Goal: Task Accomplishment & Management: Manage account settings

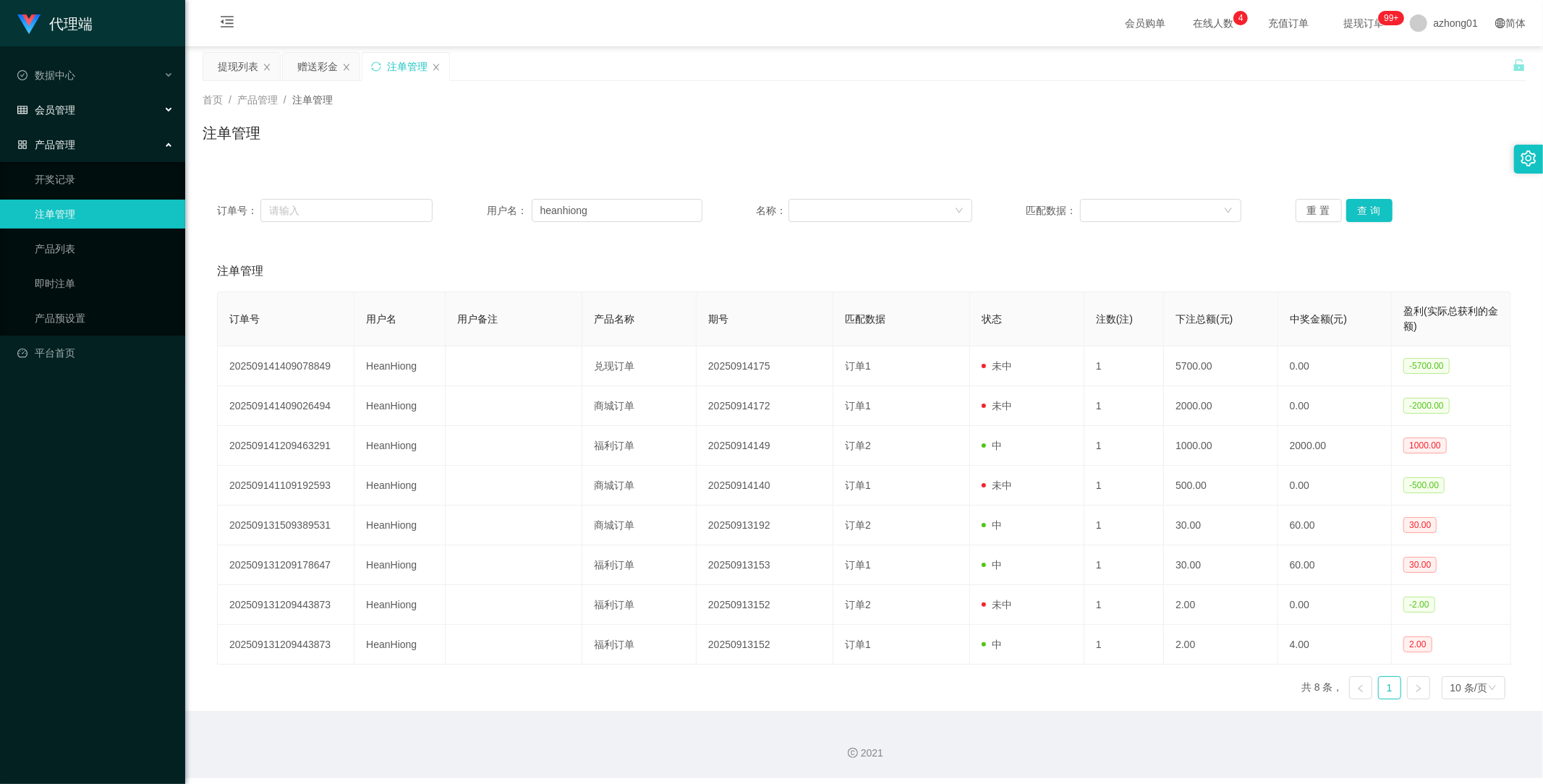
click at [73, 113] on span "会员管理" at bounding box center [45, 110] width 58 height 11
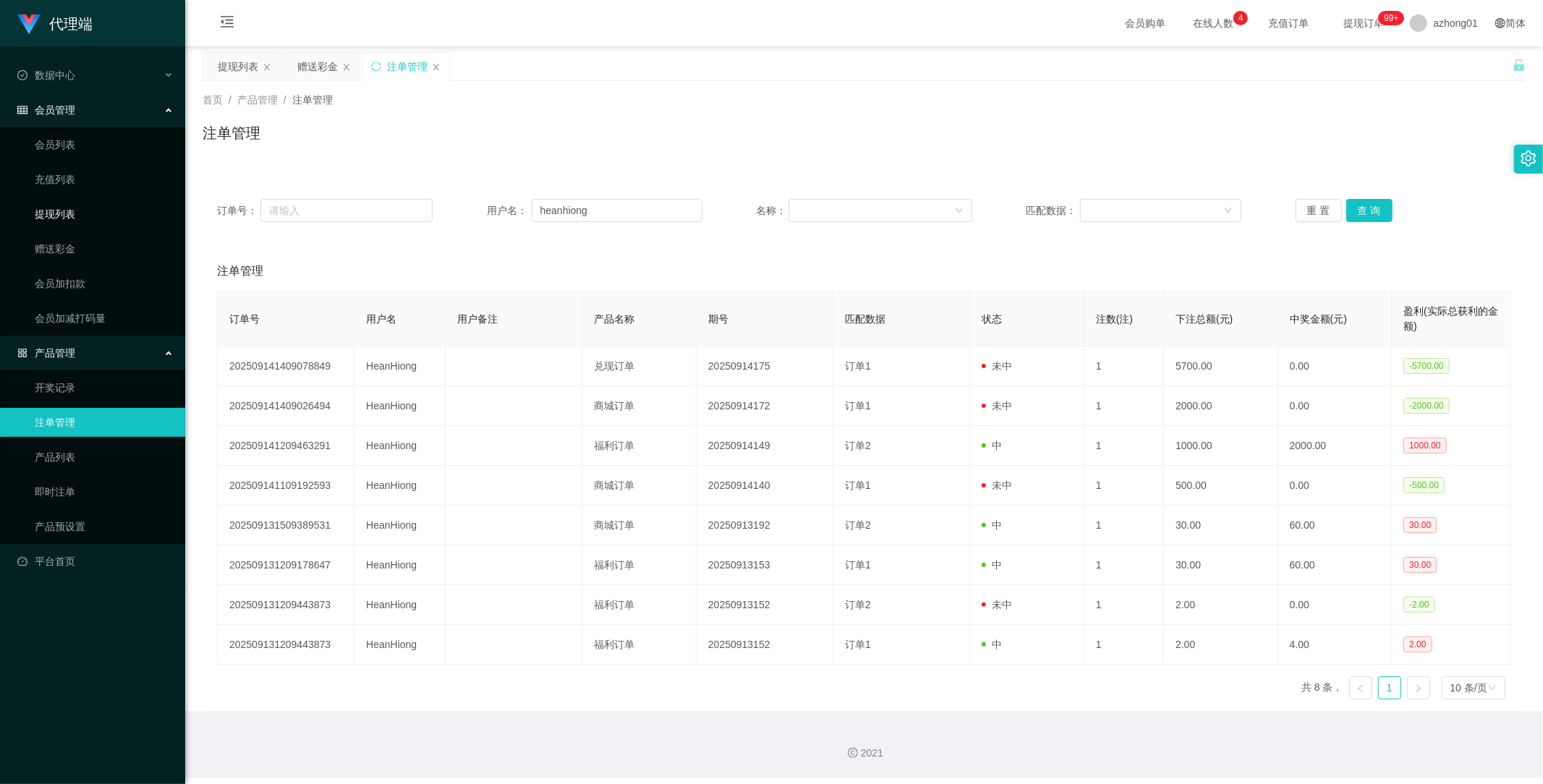
click at [59, 213] on link "提现列表" at bounding box center [104, 213] width 139 height 29
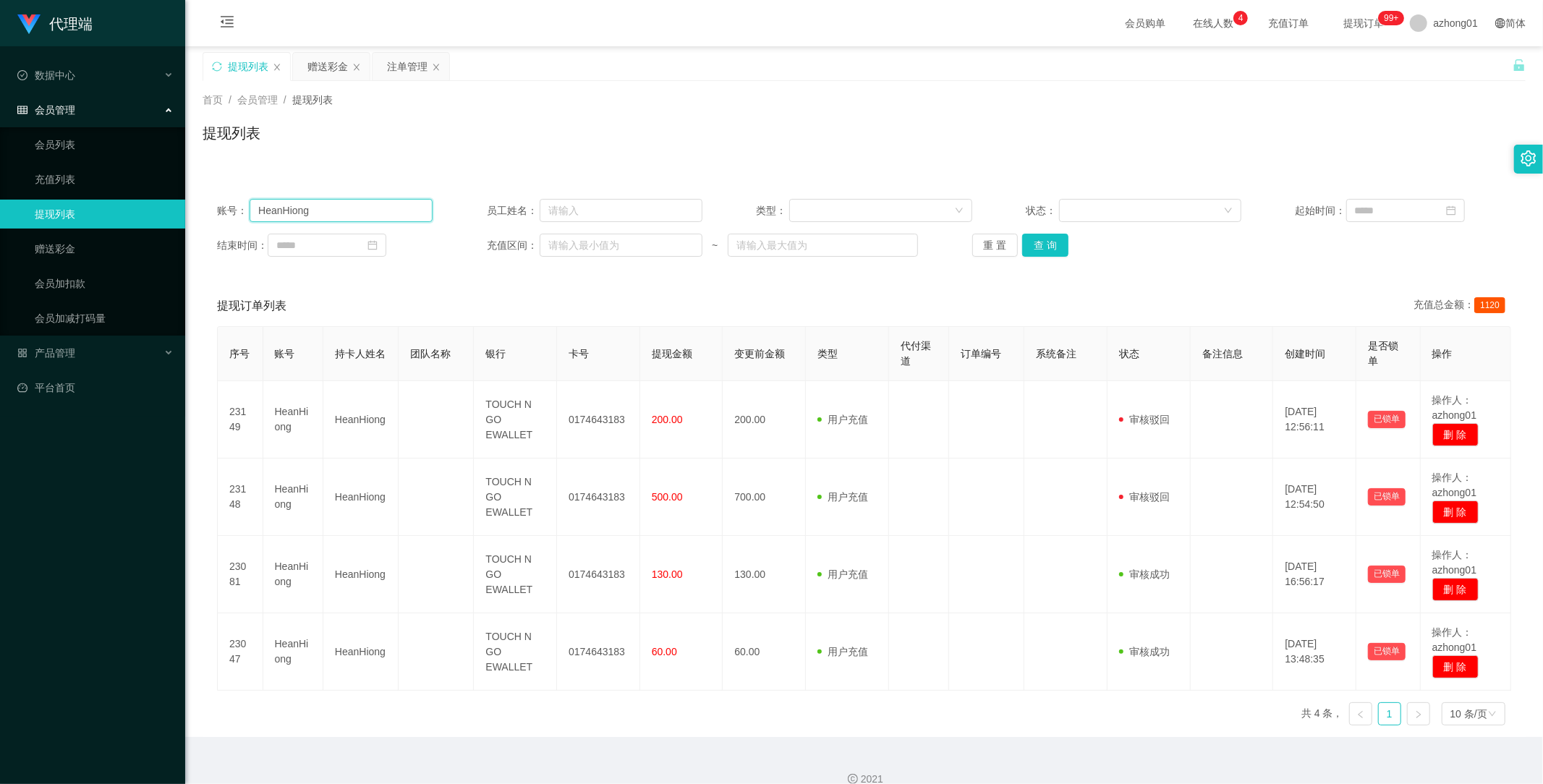
click at [352, 213] on input "HeanHiong" at bounding box center [341, 211] width 183 height 24
drag, startPoint x: 320, startPoint y: 202, endPoint x: 98, endPoint y: 199, distance: 222.0
click at [97, 198] on section "代理端 数据中心 会员管理 会员列表 充值列表 提现列表 赠送彩金 会员加扣款 会员加减打码量 产品管理 开奖记录 注单管理 产品列表 即时注单 产品预设置 …" at bounding box center [771, 401] width 1543 height 804
paste input "01120509388"
type input "01120509388"
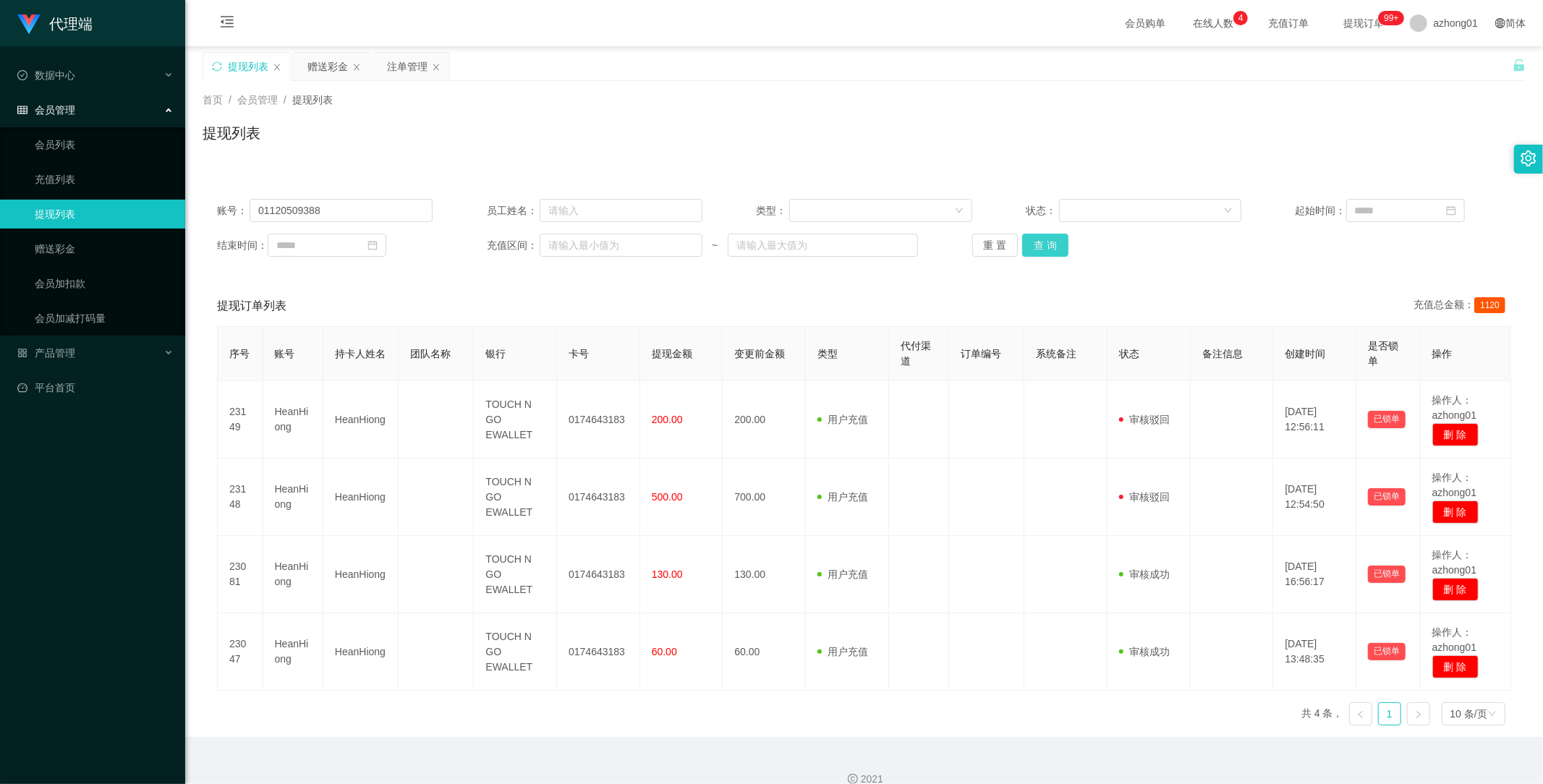
click at [1040, 248] on button "查 询" at bounding box center [1045, 245] width 46 height 24
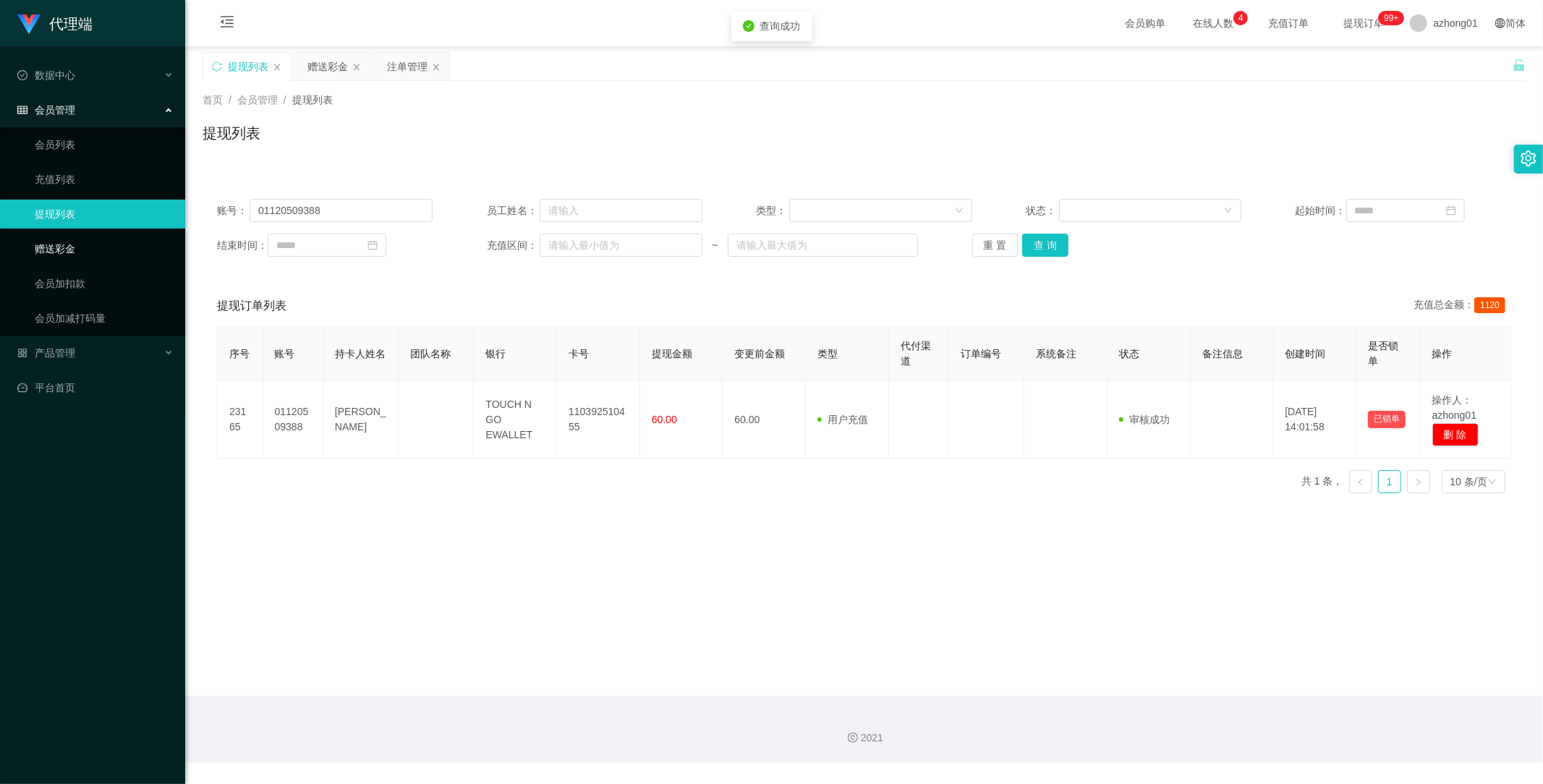
click at [65, 246] on link "赠送彩金" at bounding box center [104, 248] width 139 height 29
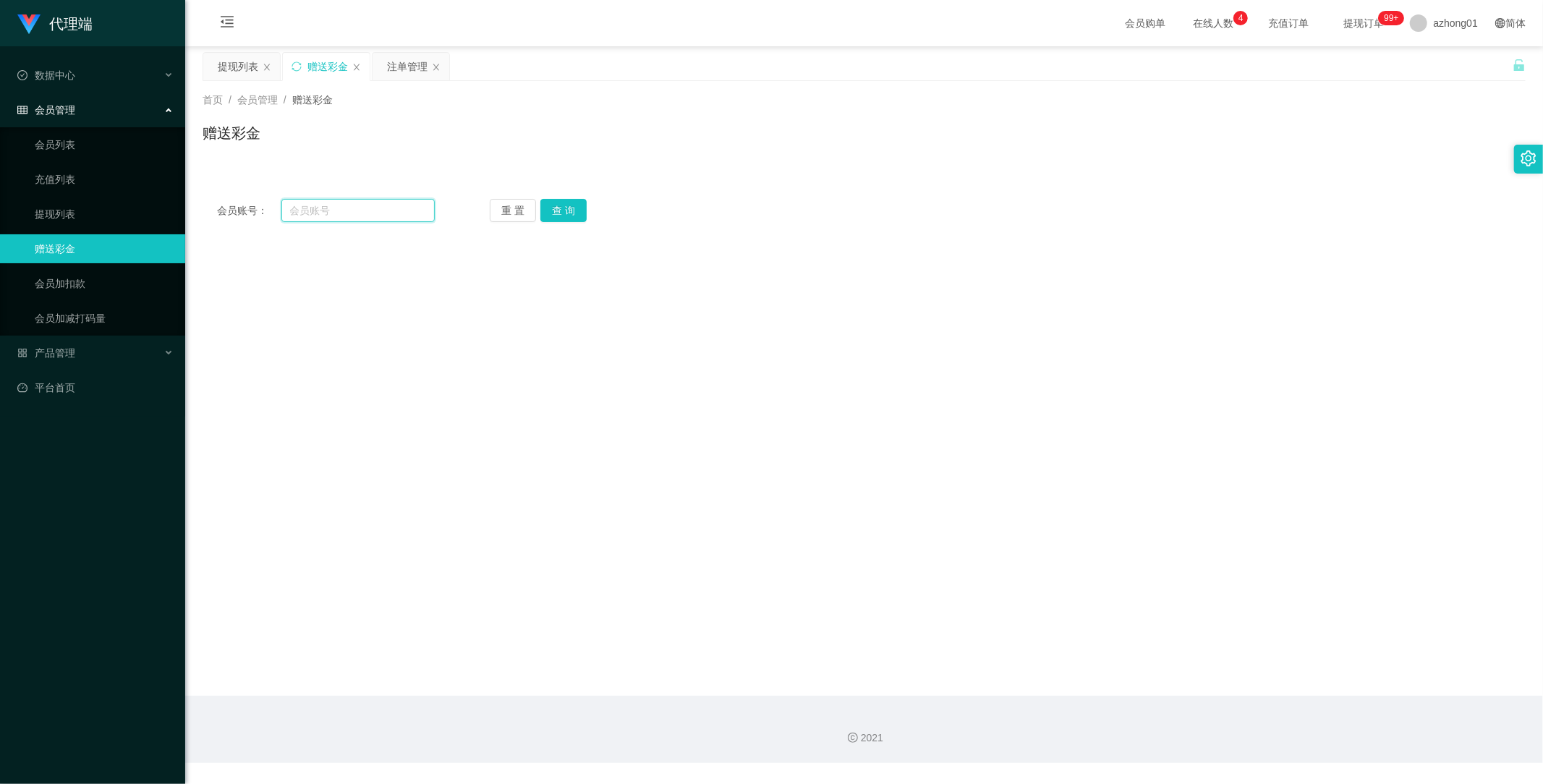
drag, startPoint x: 358, startPoint y: 209, endPoint x: 333, endPoint y: 206, distance: 25.2
click at [333, 206] on input "text" at bounding box center [358, 211] width 154 height 24
paste input "01120509388"
type input "01120509388"
click at [563, 205] on button "查 询" at bounding box center [563, 211] width 46 height 24
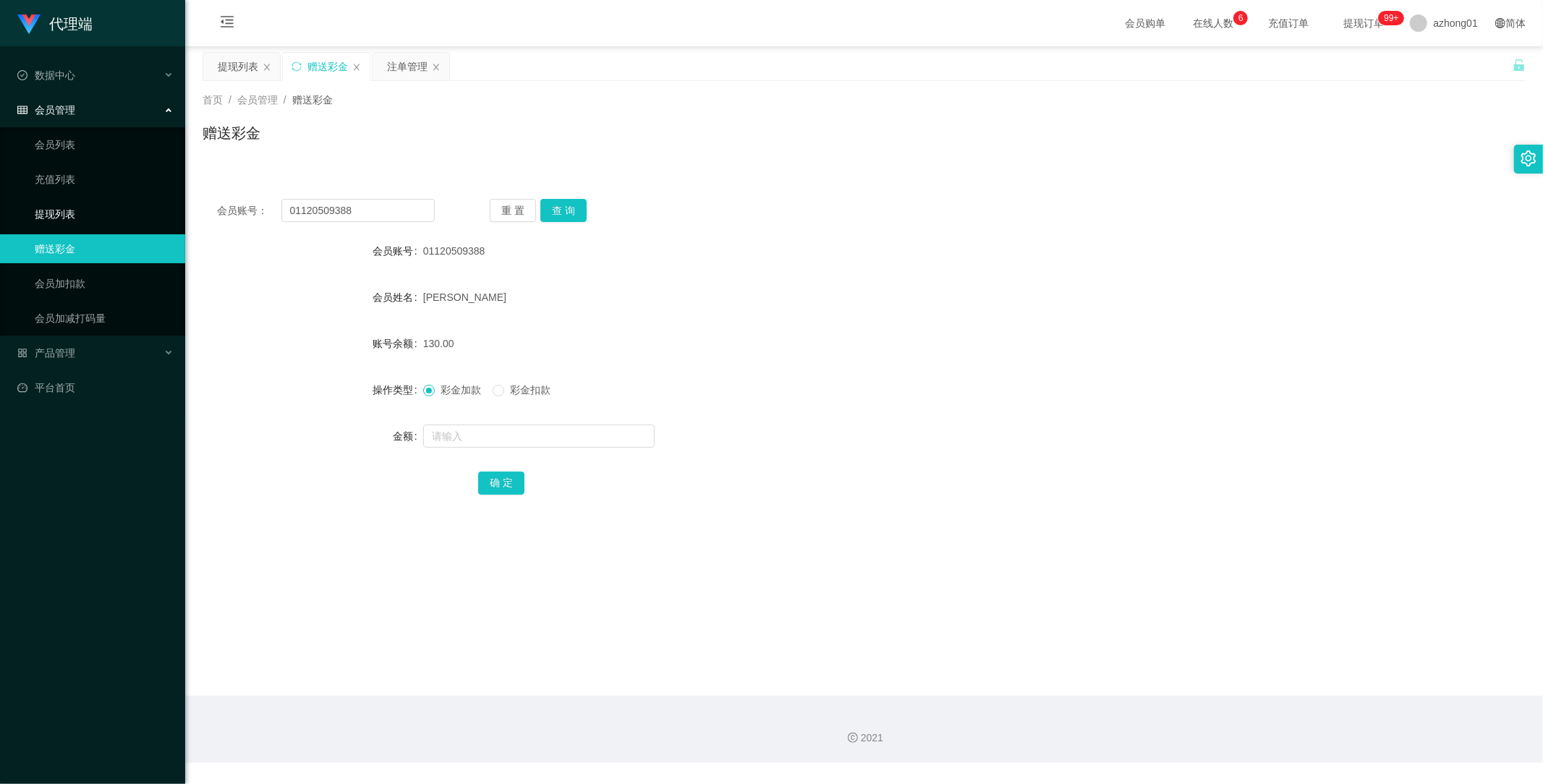
click at [67, 213] on link "提现列表" at bounding box center [104, 213] width 139 height 29
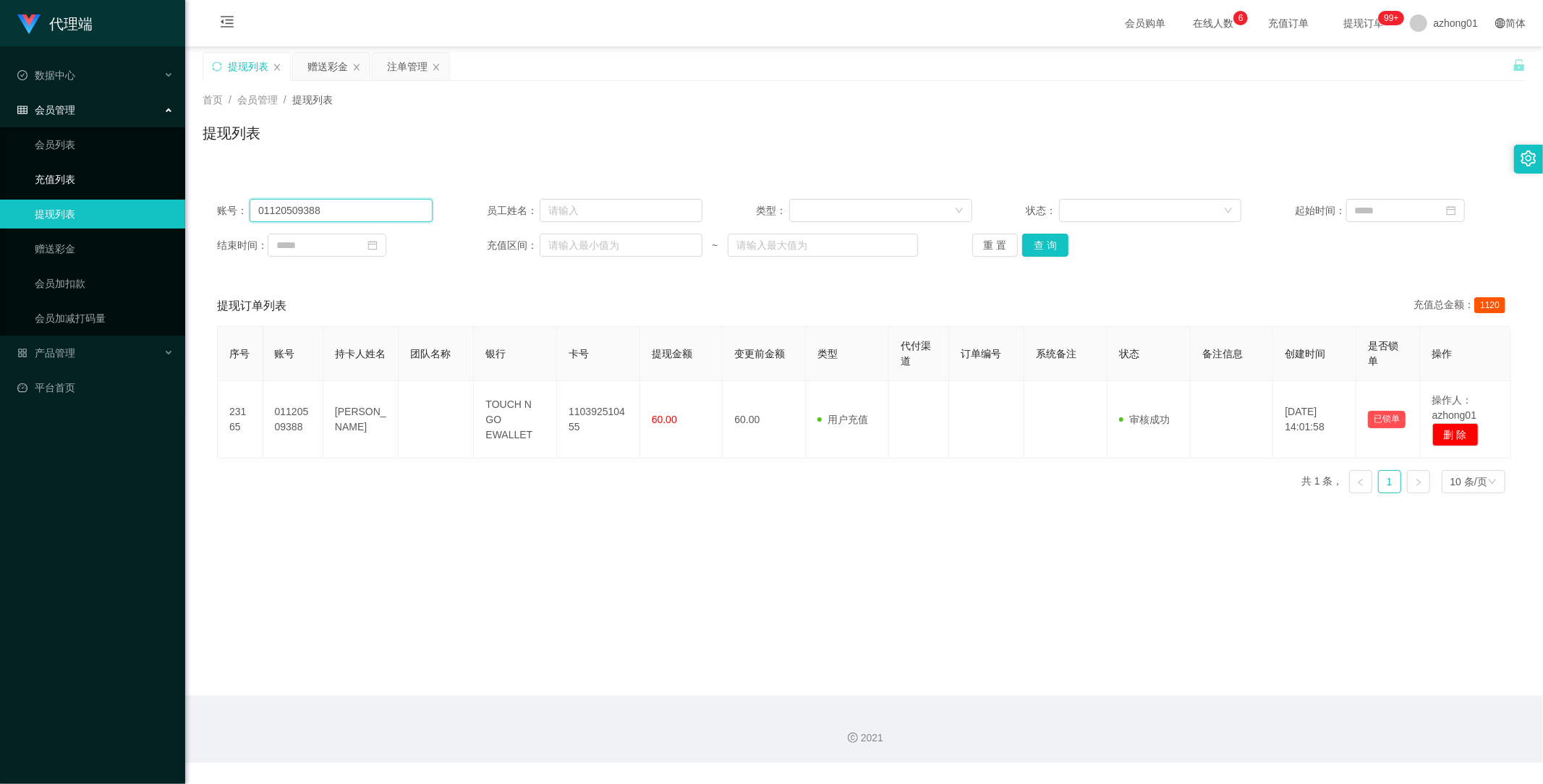
drag, startPoint x: 355, startPoint y: 204, endPoint x: 93, endPoint y: 187, distance: 262.6
click at [102, 188] on section "代理端 数据中心 会员管理 会员列表 充值列表 提现列表 赠送彩金 会员加扣款 会员加减打码量 产品管理 开奖记录 注单管理 产品列表 即时注单 产品预设置 …" at bounding box center [771, 382] width 1543 height 763
paste input "text"
click at [1054, 239] on button "查 询" at bounding box center [1045, 245] width 46 height 24
type input "01120509388"
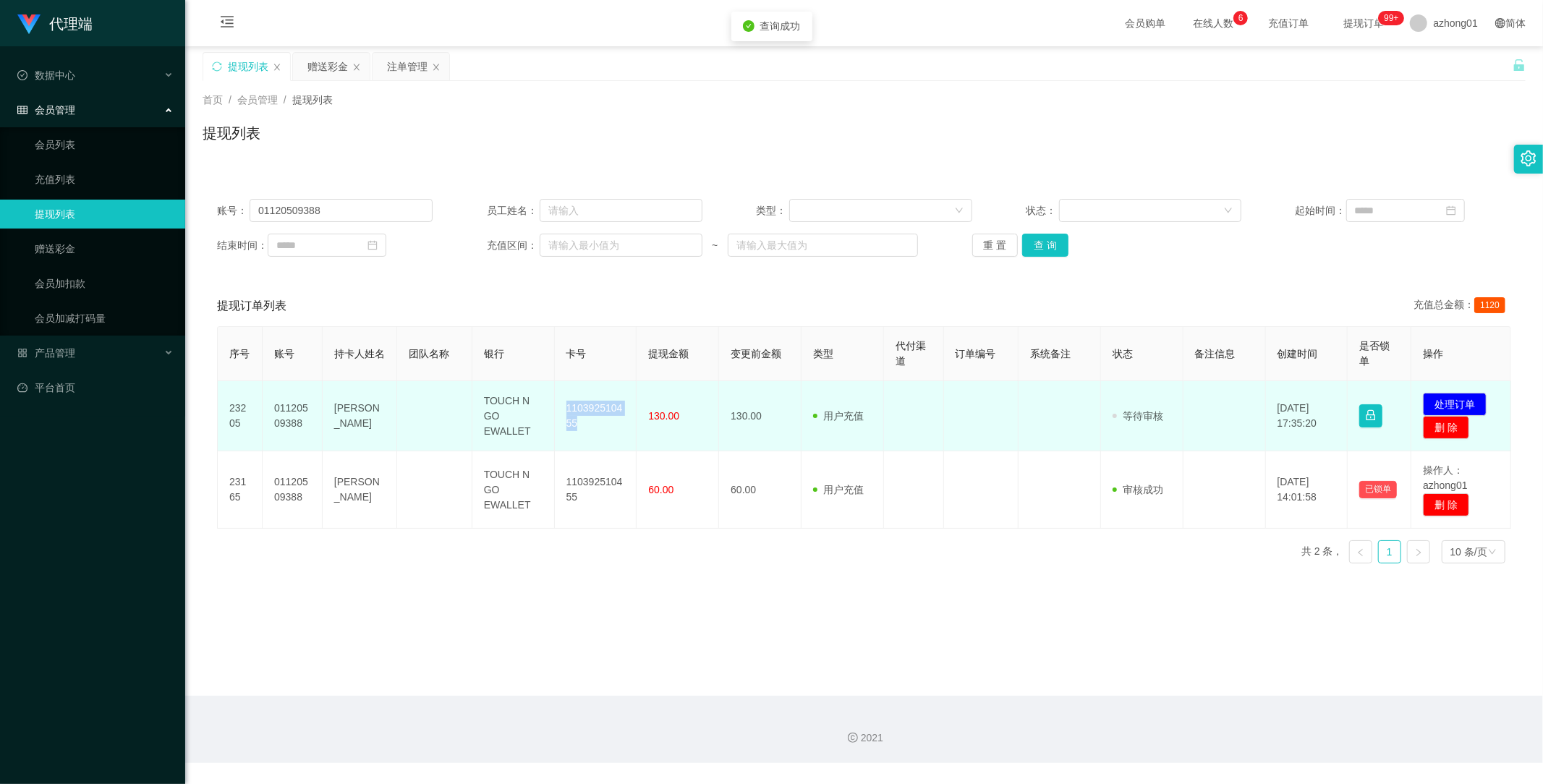
drag, startPoint x: 562, startPoint y: 406, endPoint x: 600, endPoint y: 428, distance: 43.9
click at [600, 428] on td "110392510455" at bounding box center [595, 417] width 82 height 70
copy td "110392510455"
click at [1446, 400] on button "处理订单" at bounding box center [1454, 404] width 63 height 24
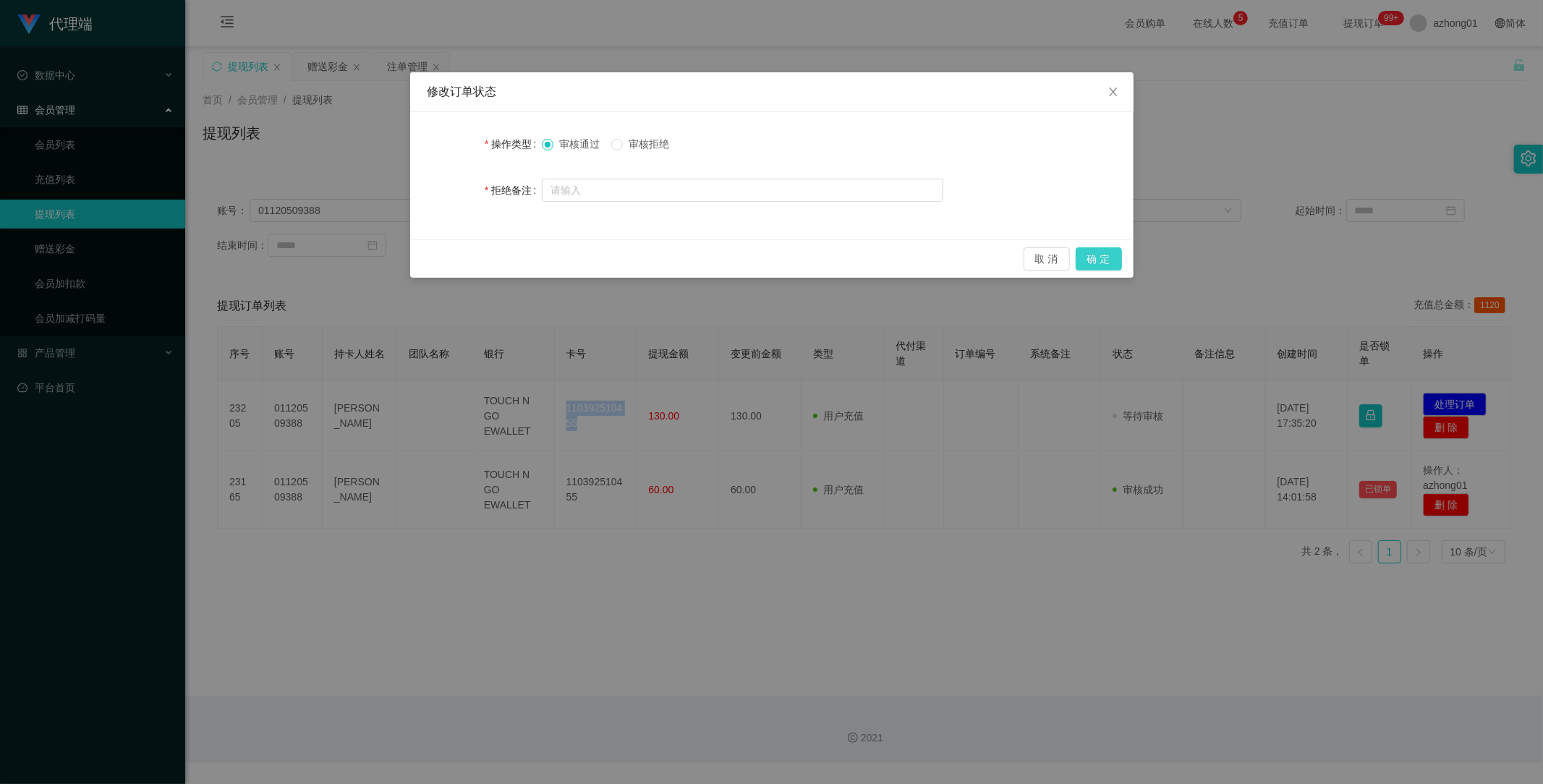
click at [1106, 251] on button "确 定" at bounding box center [1099, 259] width 46 height 24
